Goal: Task Accomplishment & Management: Manage account settings

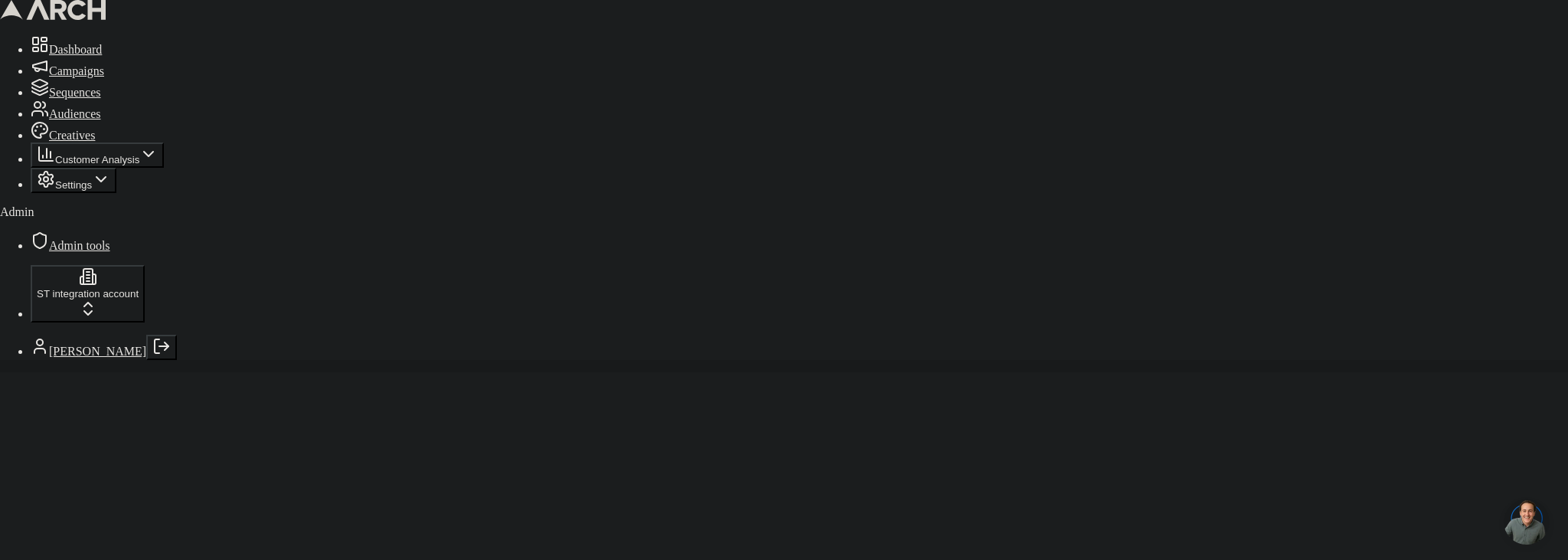
click at [101, 99] on span "Sequences" at bounding box center [75, 92] width 52 height 13
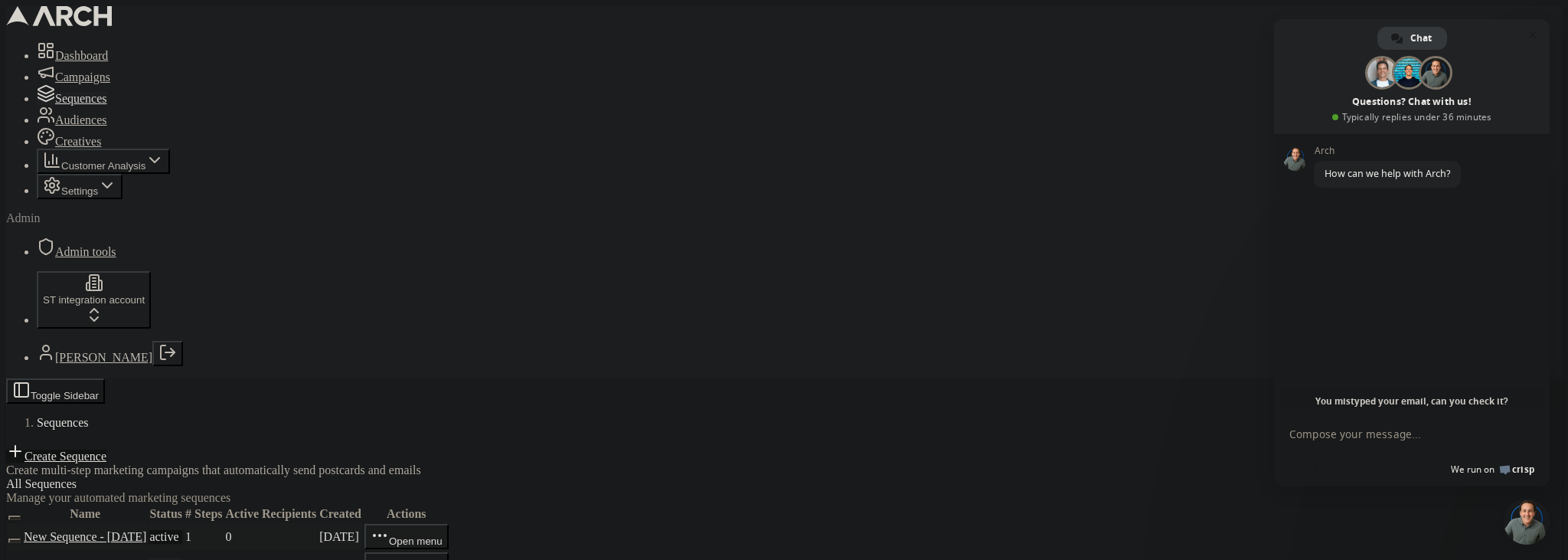
click at [147, 530] on link "New Sequence - [DATE]" at bounding box center [85, 536] width 123 height 13
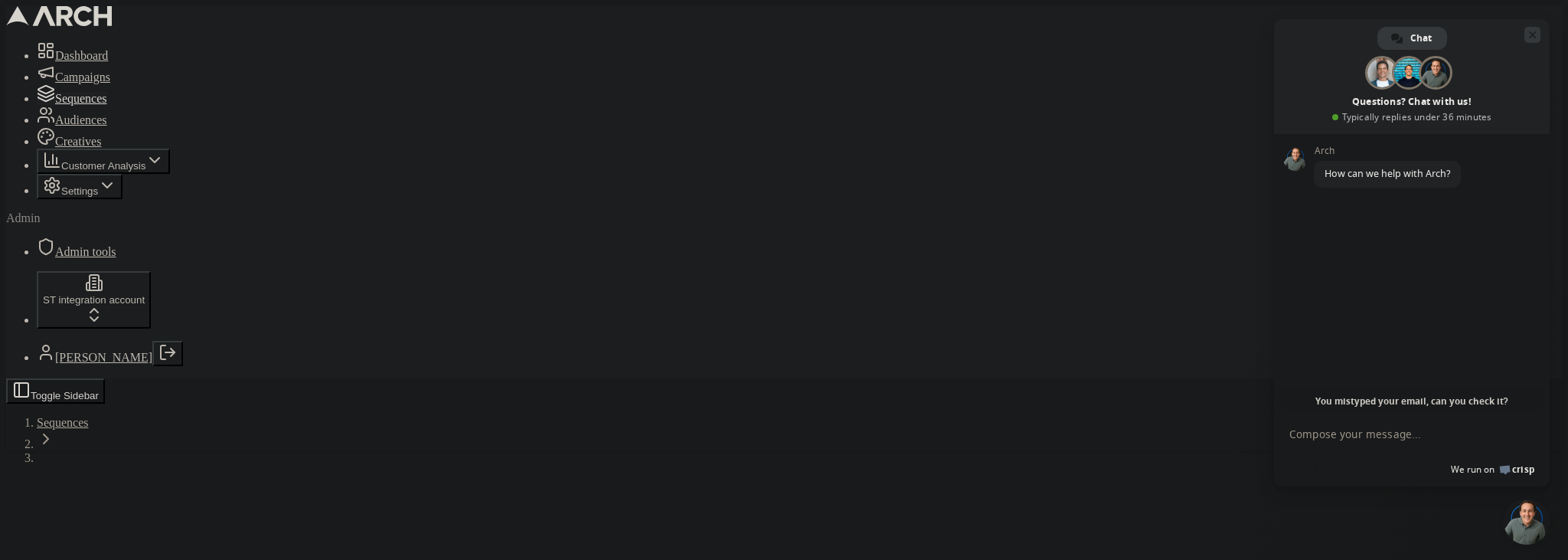
click at [1532, 36] on span "Close chat" at bounding box center [1532, 35] width 8 height 10
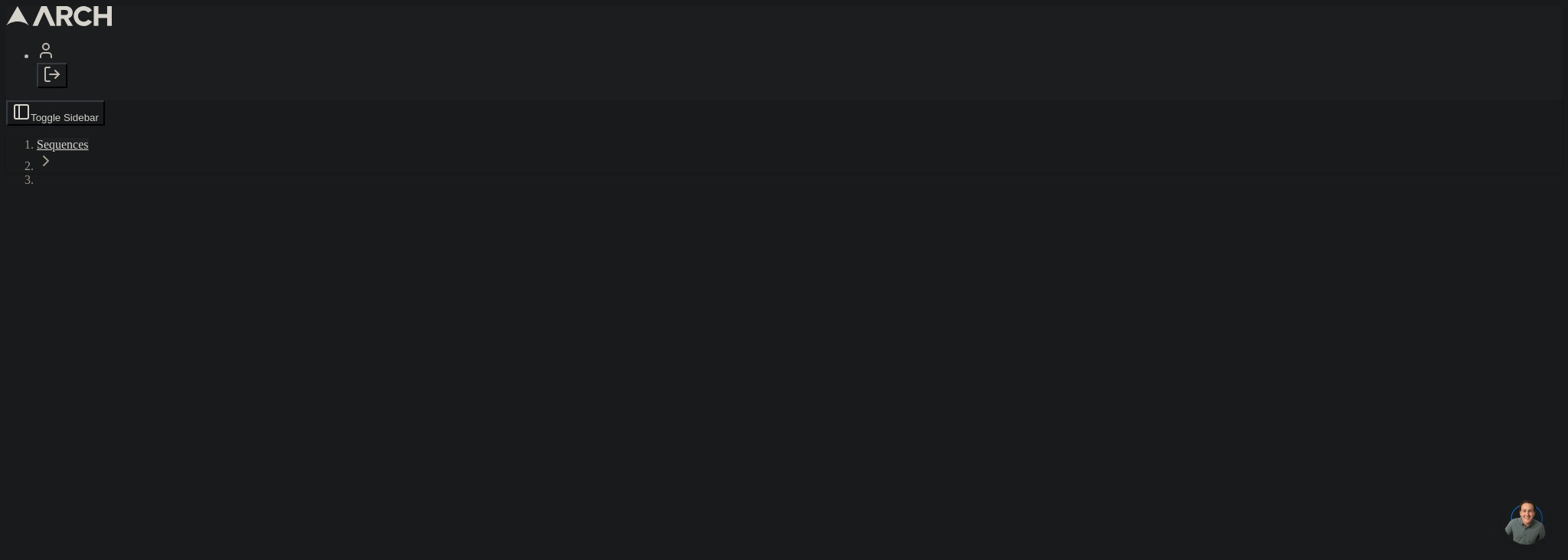
click at [89, 138] on span "Sequences" at bounding box center [62, 144] width 52 height 13
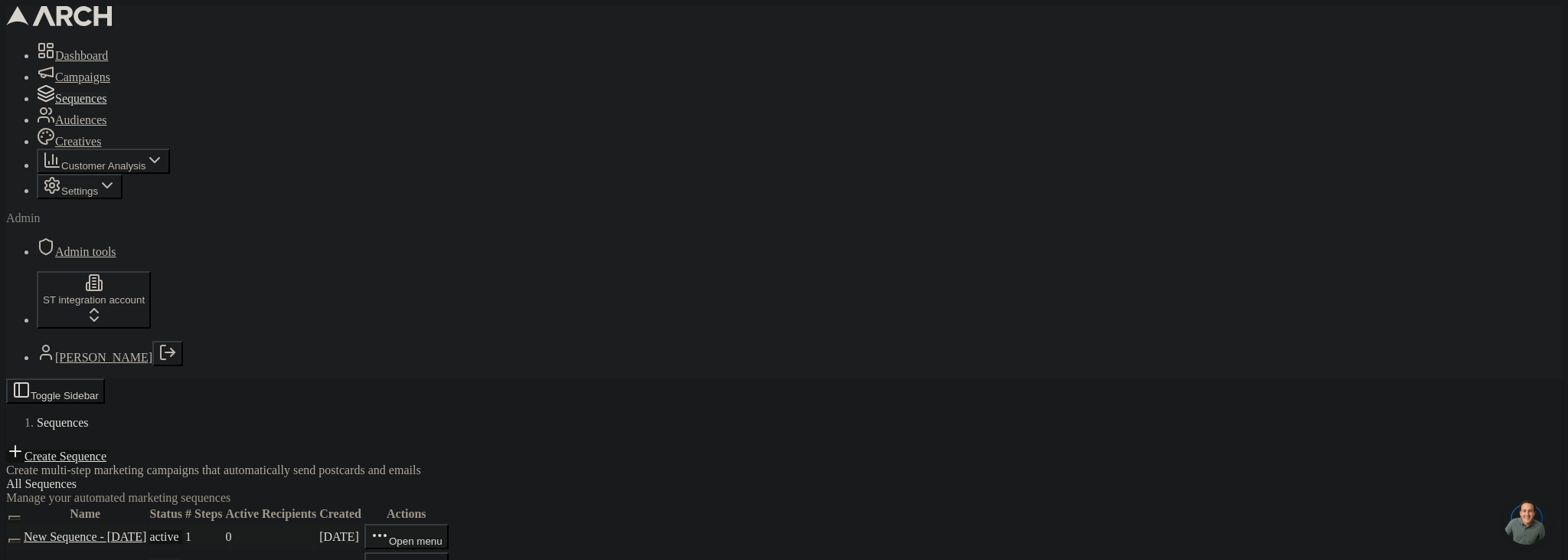
click at [147, 530] on link "New Sequence - [DATE]" at bounding box center [85, 536] width 123 height 13
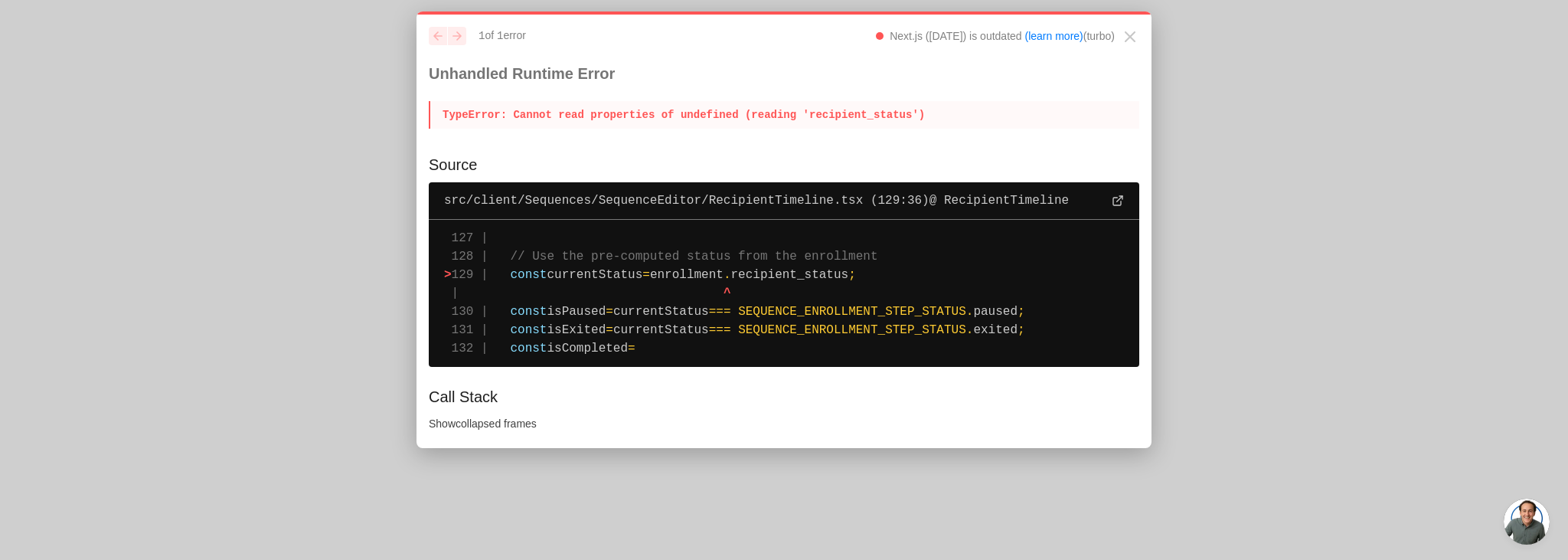
drag, startPoint x: 444, startPoint y: 116, endPoint x: 733, endPoint y: 360, distance: 378.2
click at [733, 360] on div "previous next 1 of 1 error Next.js (14.2.28) is outdated (learn more) (turbo) U…" at bounding box center [784, 229] width 735 height 436
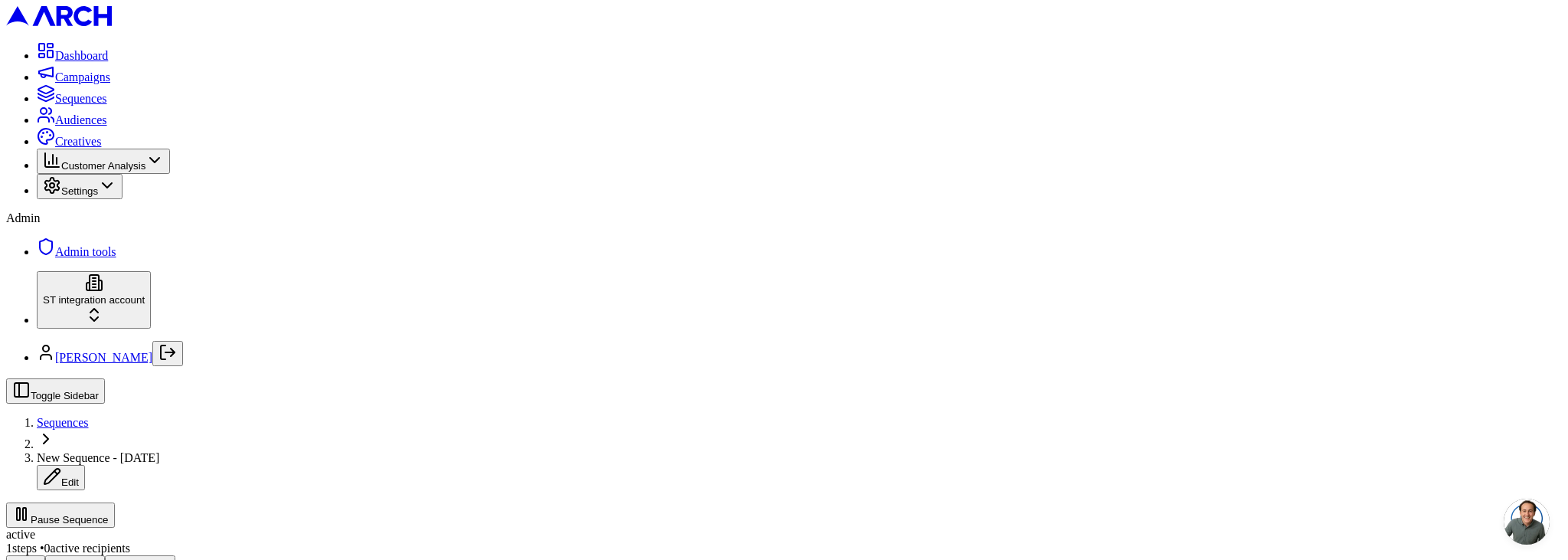
scroll to position [223, 0]
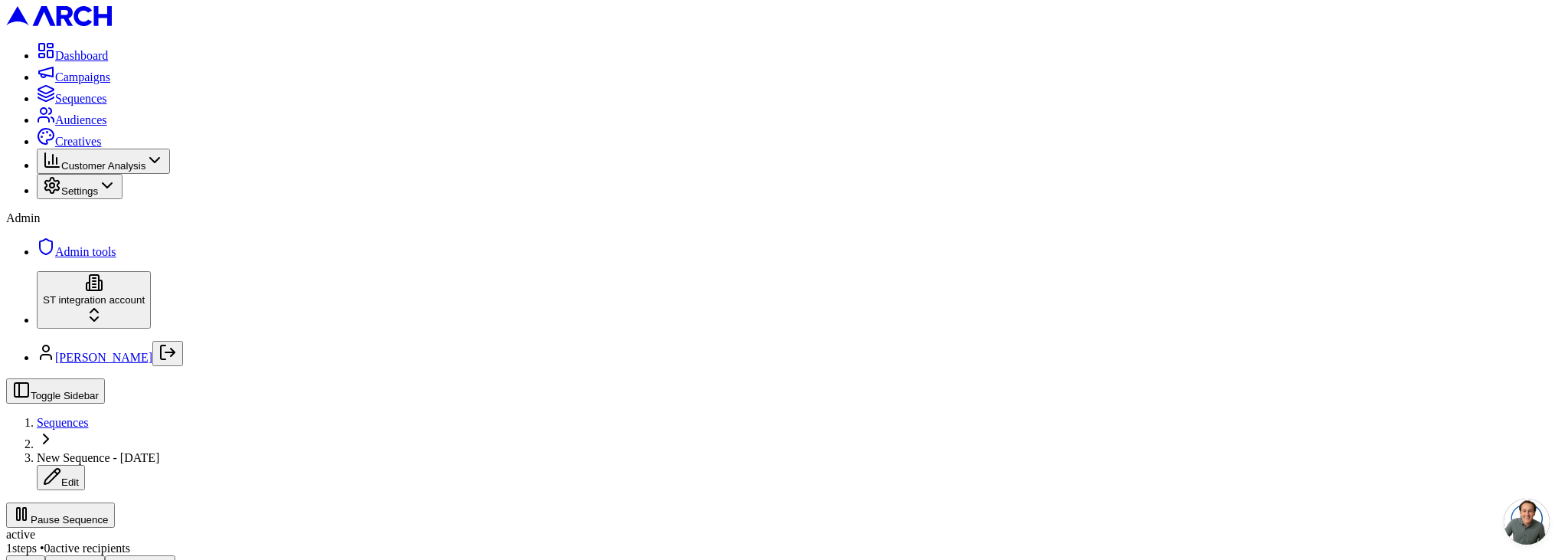
scroll to position [311, 0]
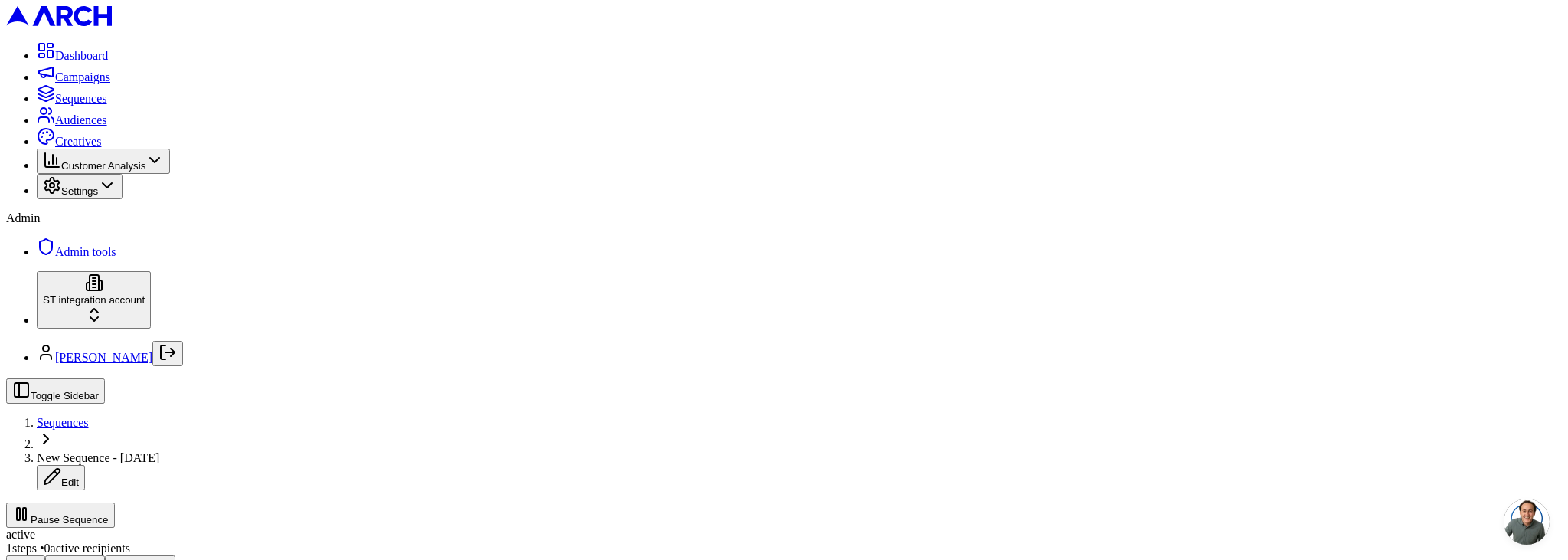
click at [101, 148] on link "Creatives" at bounding box center [68, 141] width 64 height 13
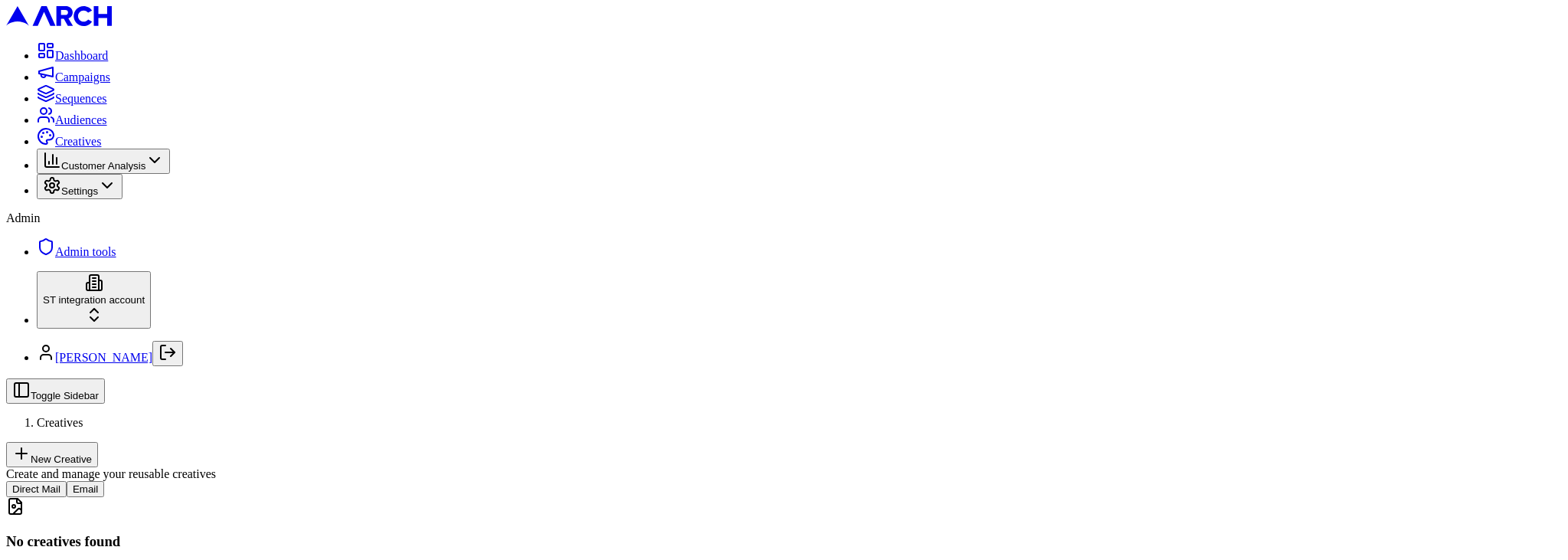
click at [104, 481] on button "Email" at bounding box center [85, 489] width 37 height 16
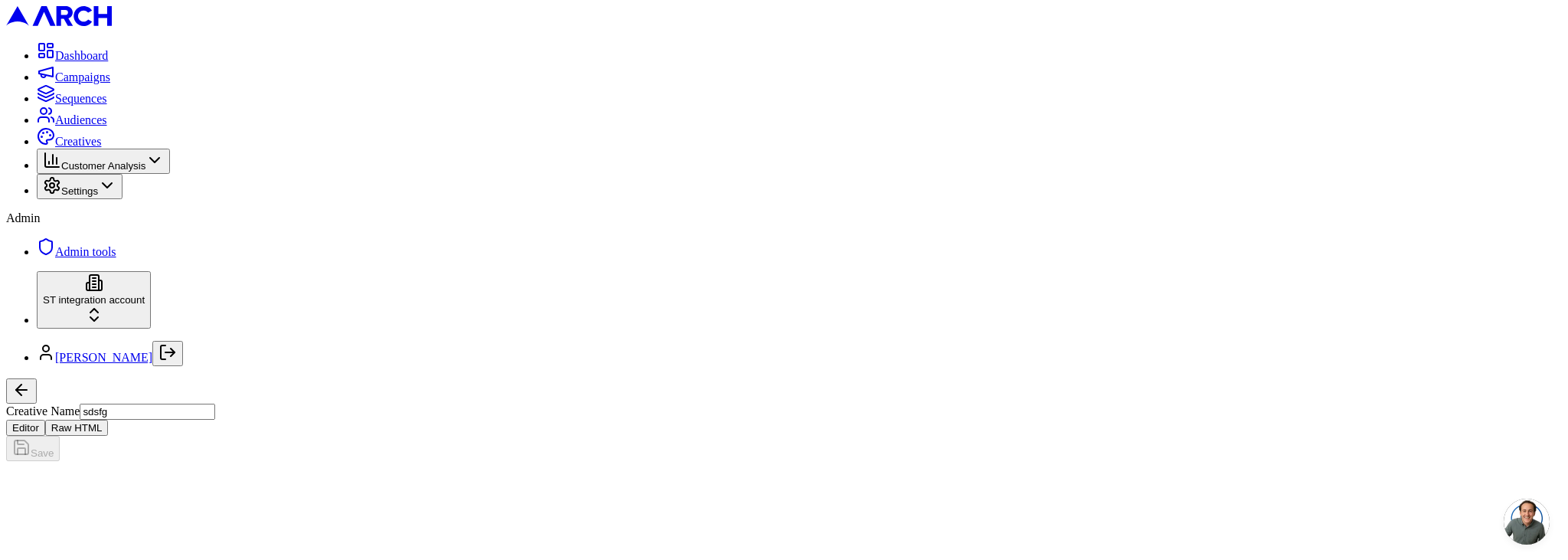
click at [94, 105] on link "Sequences" at bounding box center [71, 98] width 70 height 13
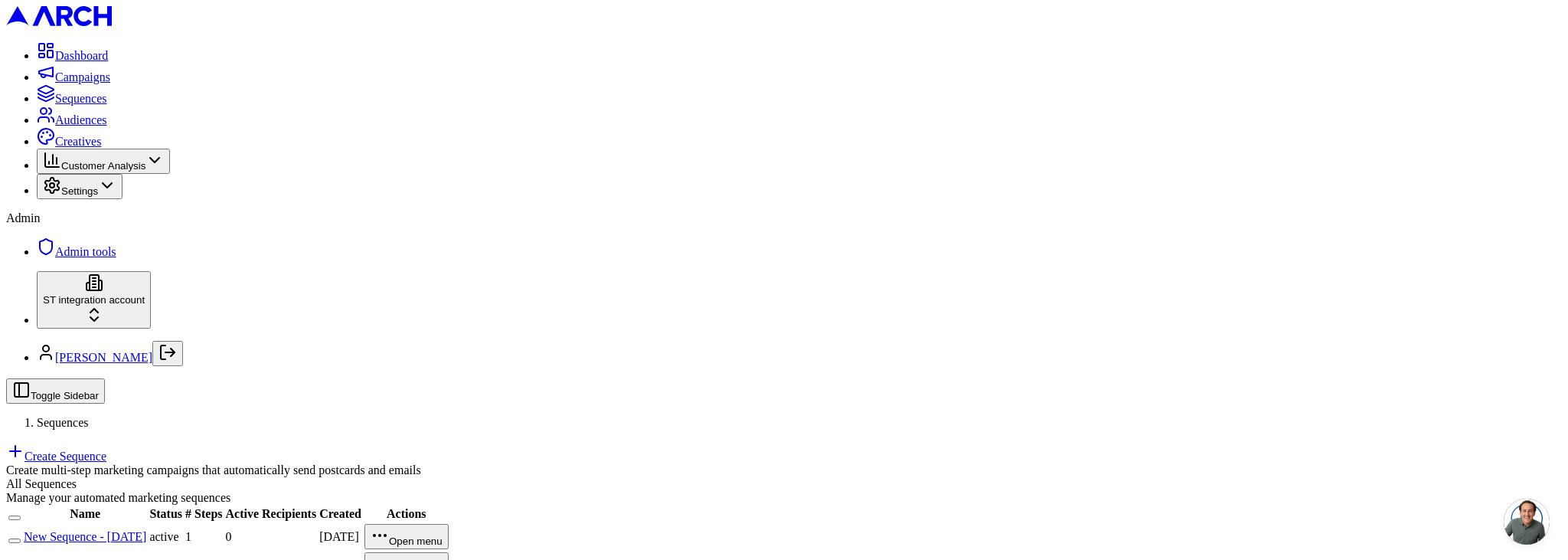
click at [147, 530] on link "New Sequence - [DATE]" at bounding box center [85, 536] width 123 height 13
